Goal: Transaction & Acquisition: Download file/media

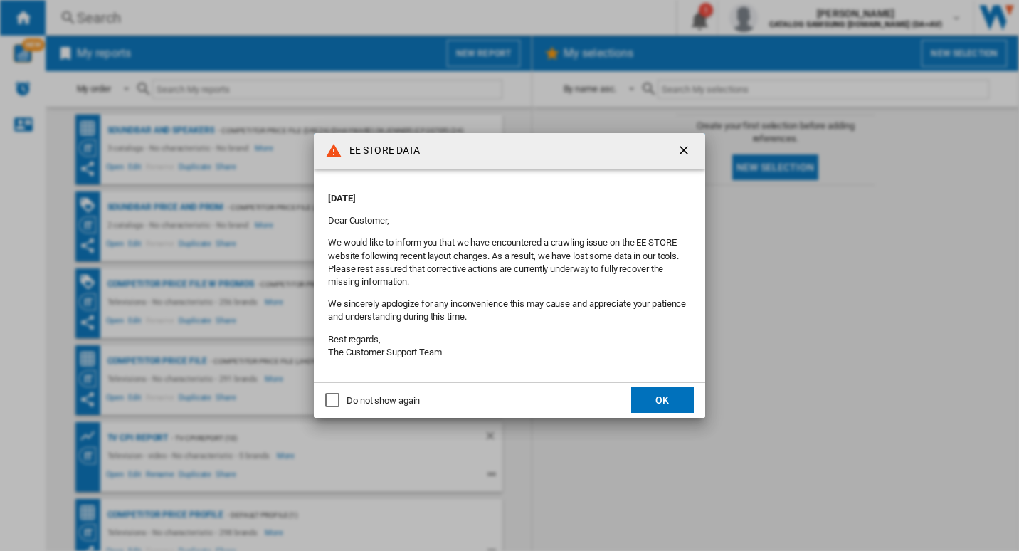
click at [662, 404] on button "OK" at bounding box center [662, 400] width 63 height 26
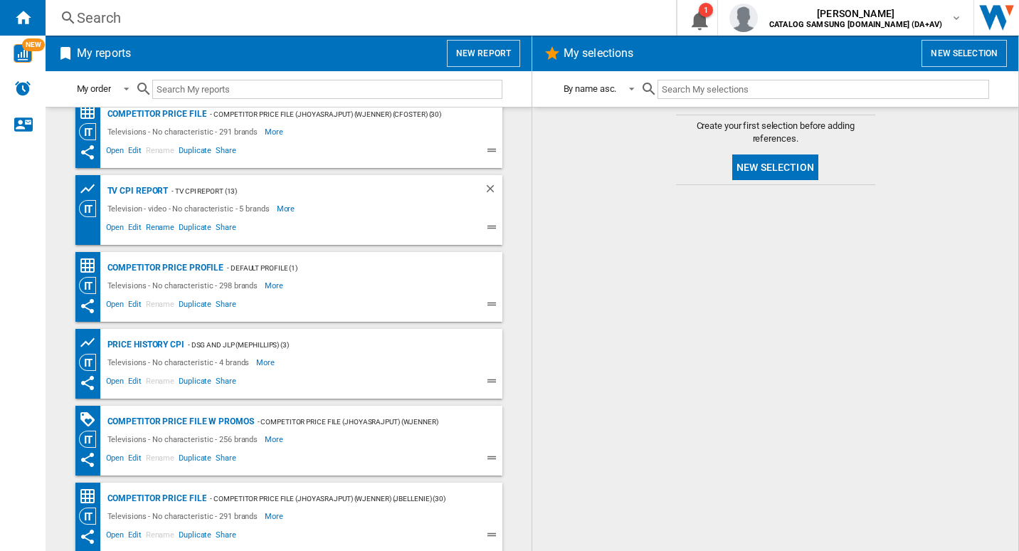
scroll to position [325, 0]
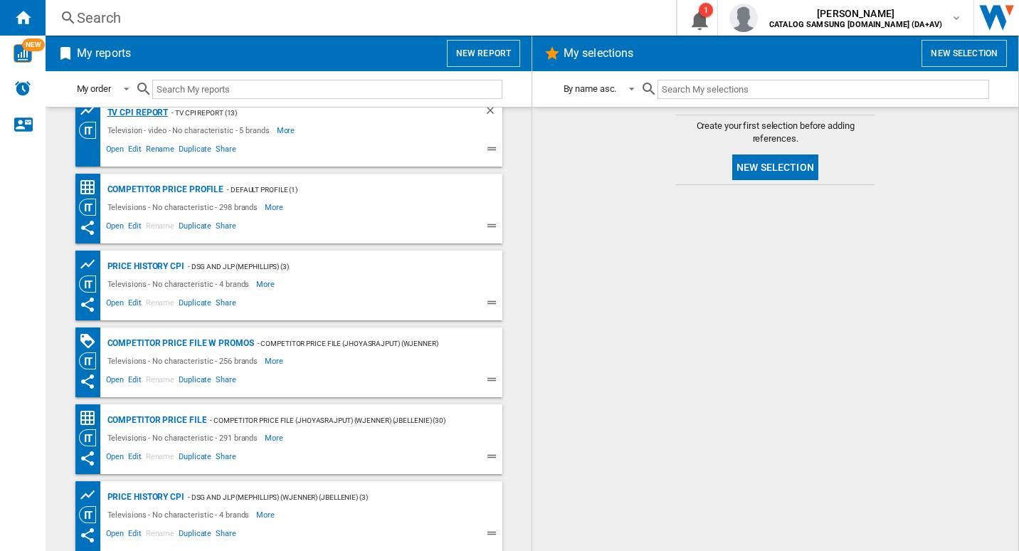
click at [148, 107] on div "TV CPI Report" at bounding box center [136, 113] width 65 height 18
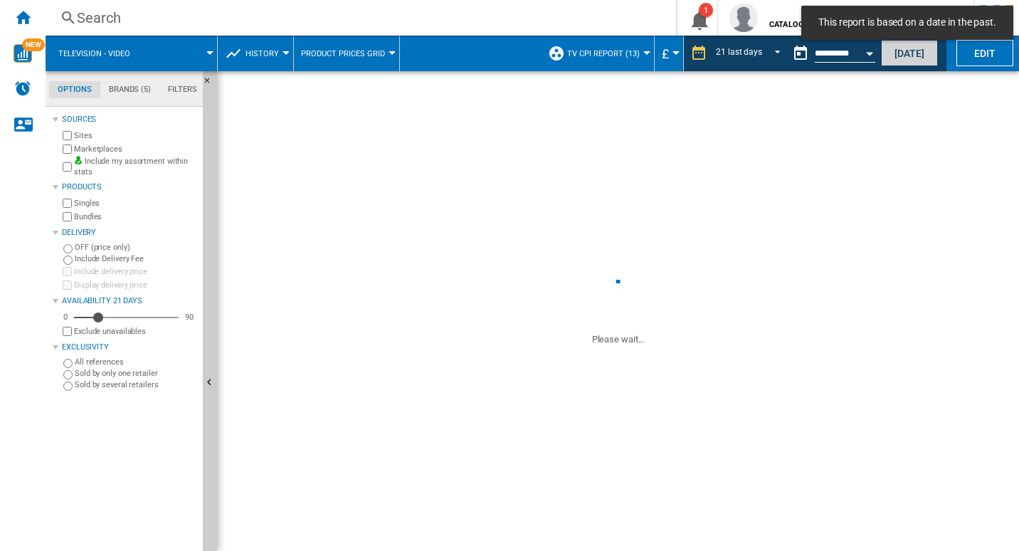
click at [917, 54] on button "[DATE]" at bounding box center [909, 53] width 57 height 26
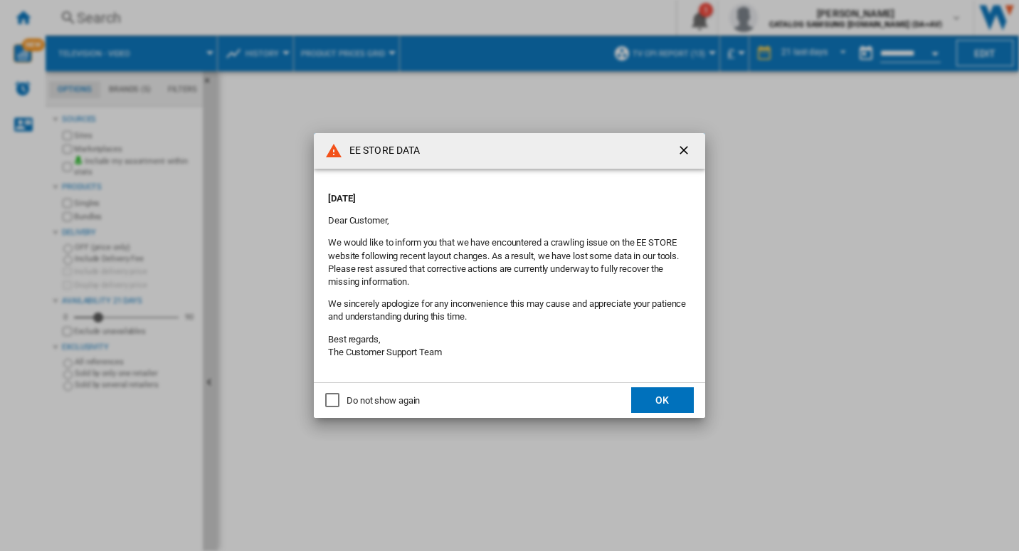
click at [639, 397] on button "OK" at bounding box center [662, 400] width 63 height 26
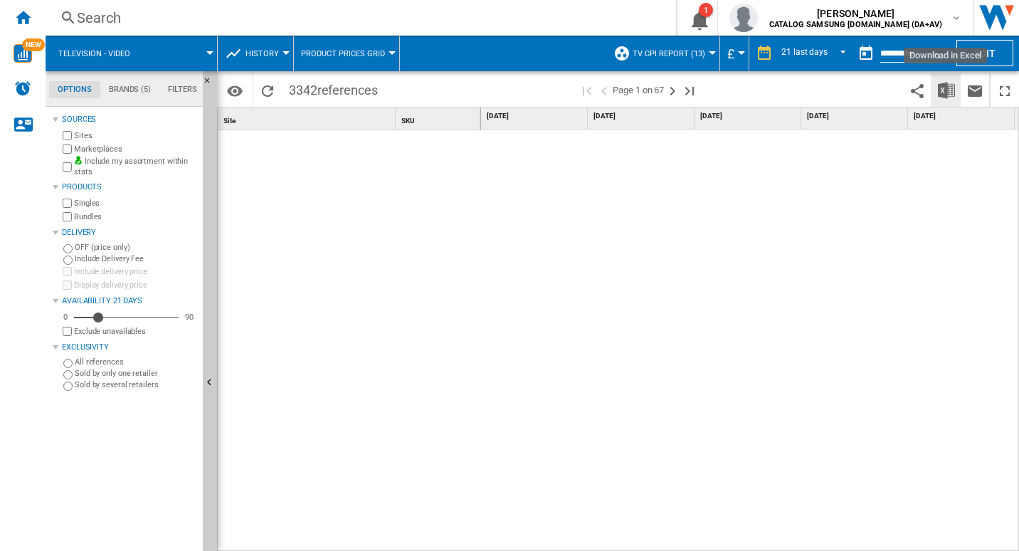
click at [939, 95] on img "Download in Excel" at bounding box center [946, 90] width 17 height 17
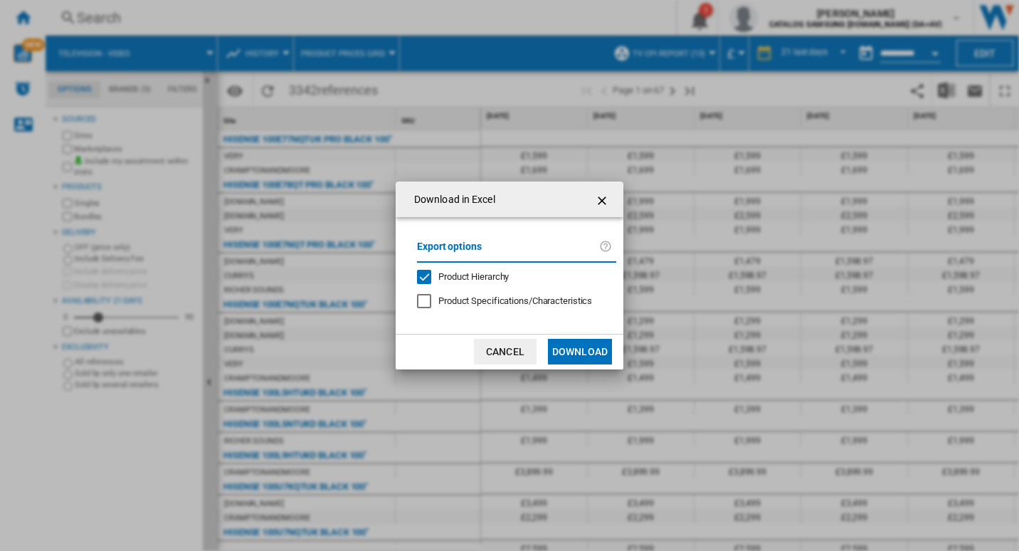
click at [572, 351] on button "Download" at bounding box center [580, 352] width 64 height 26
